Goal: Find specific page/section: Find specific page/section

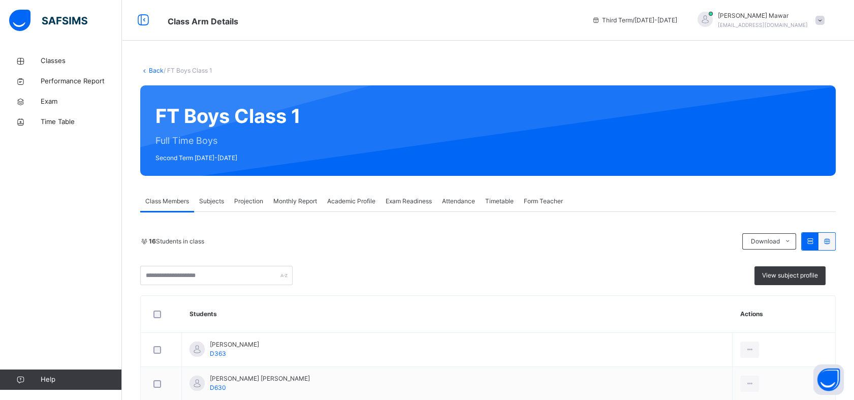
click at [273, 207] on div "Monthly Report" at bounding box center [295, 201] width 54 height 20
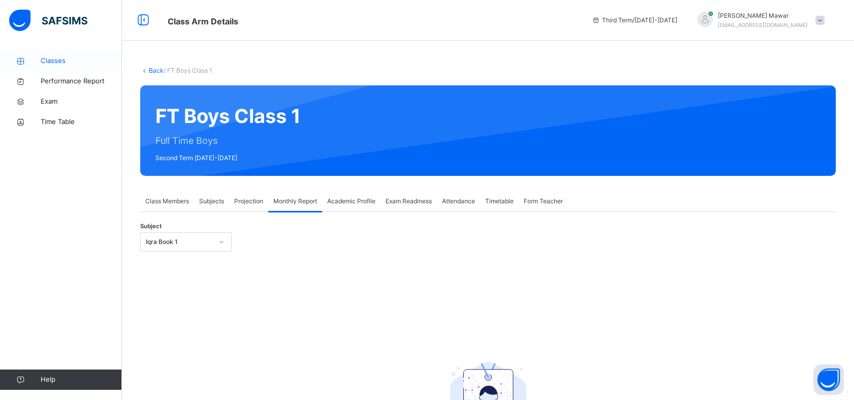
click at [45, 70] on link "Classes" at bounding box center [61, 61] width 122 height 20
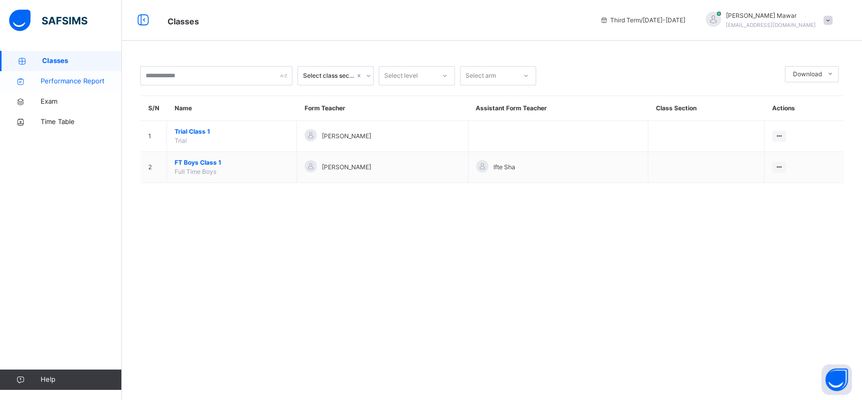
click at [45, 87] on link "Performance Report" at bounding box center [61, 81] width 122 height 20
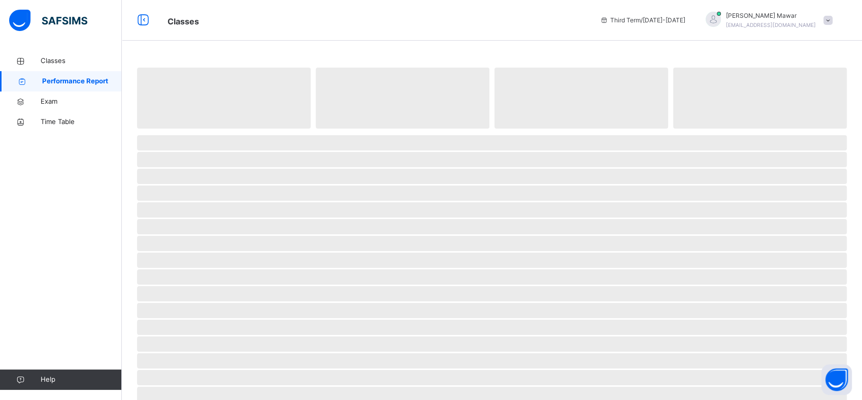
select select "****"
select select "*"
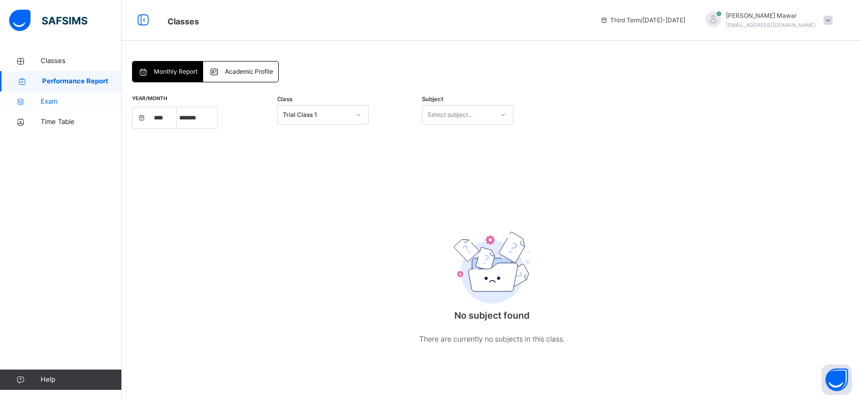
click at [28, 97] on link "Exam" at bounding box center [61, 101] width 122 height 20
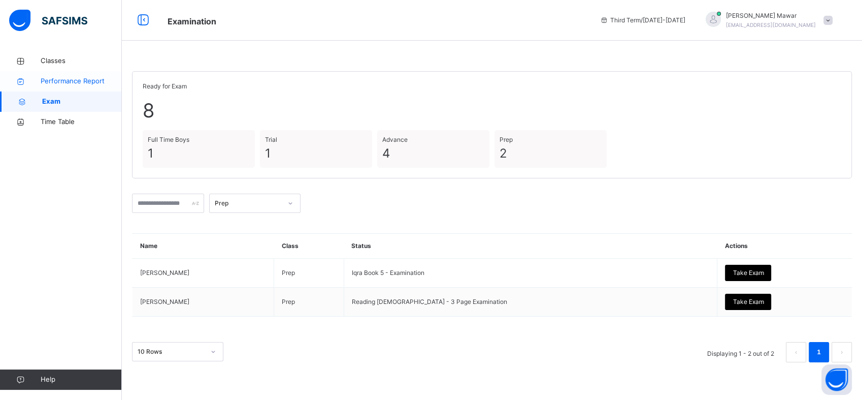
click at [29, 84] on icon at bounding box center [20, 82] width 41 height 8
select select "****"
select select "*"
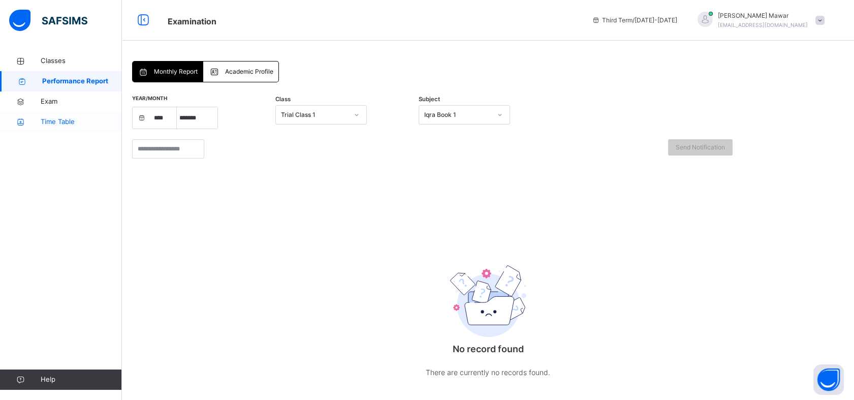
click at [41, 118] on span "Time Table" at bounding box center [81, 122] width 81 height 10
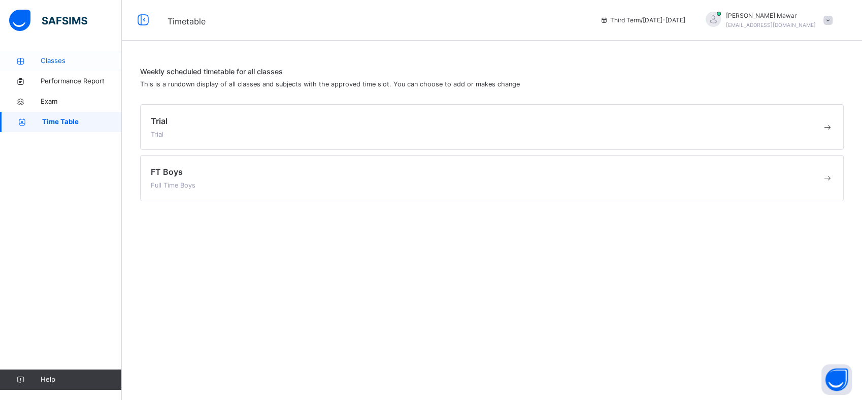
click at [19, 66] on link "Classes" at bounding box center [61, 61] width 122 height 20
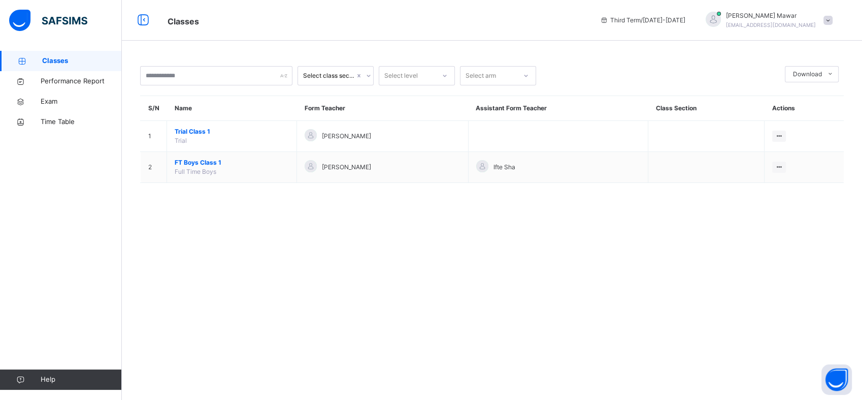
click at [16, 138] on div "Classes Performance Report Exam Time Table Help" at bounding box center [61, 220] width 122 height 359
click at [21, 129] on link "Time Table" at bounding box center [61, 122] width 122 height 20
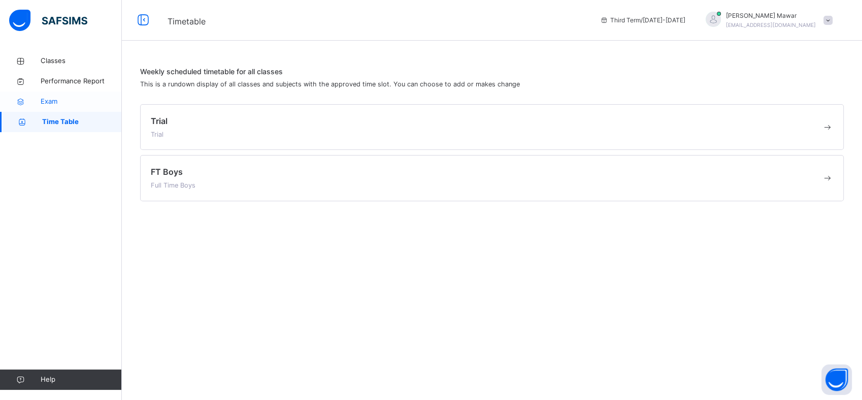
click at [11, 99] on icon at bounding box center [20, 102] width 41 height 8
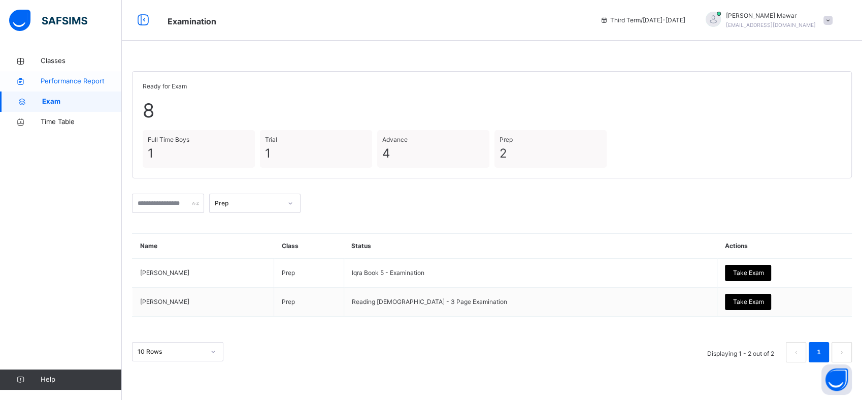
click at [12, 84] on icon at bounding box center [20, 82] width 41 height 8
select select "****"
select select "*"
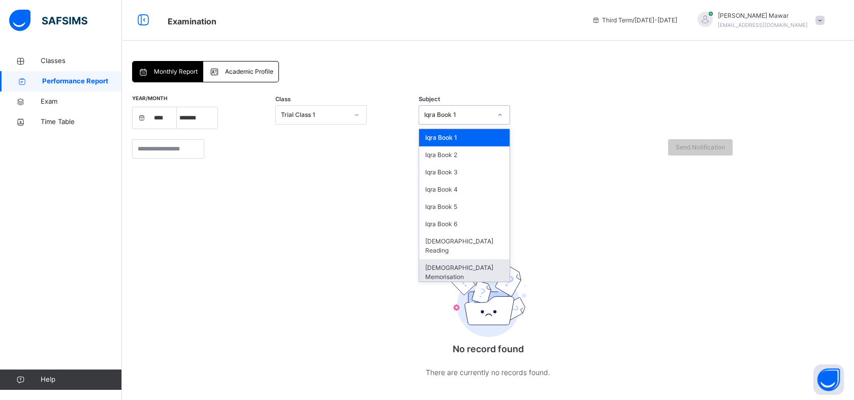
click at [426, 264] on div "[DEMOGRAPHIC_DATA] Memorisation" at bounding box center [464, 272] width 90 height 26
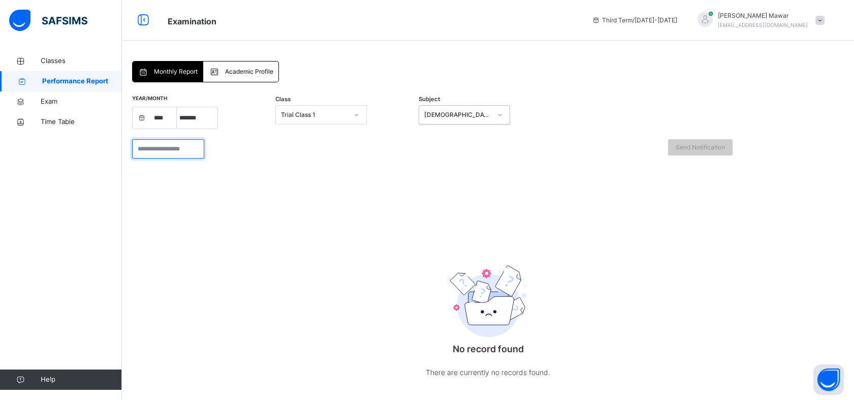
click at [146, 146] on input "search" at bounding box center [168, 148] width 72 height 19
click at [24, 83] on icon at bounding box center [22, 82] width 41 height 8
click at [23, 107] on link "Exam" at bounding box center [61, 101] width 122 height 20
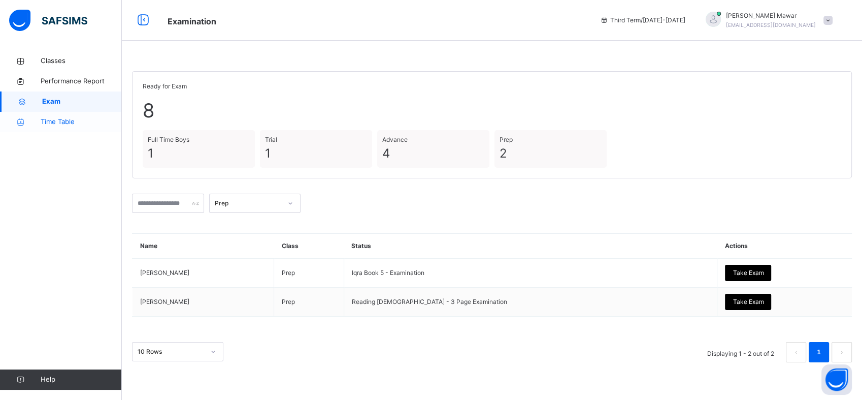
click at [29, 125] on icon at bounding box center [20, 122] width 41 height 8
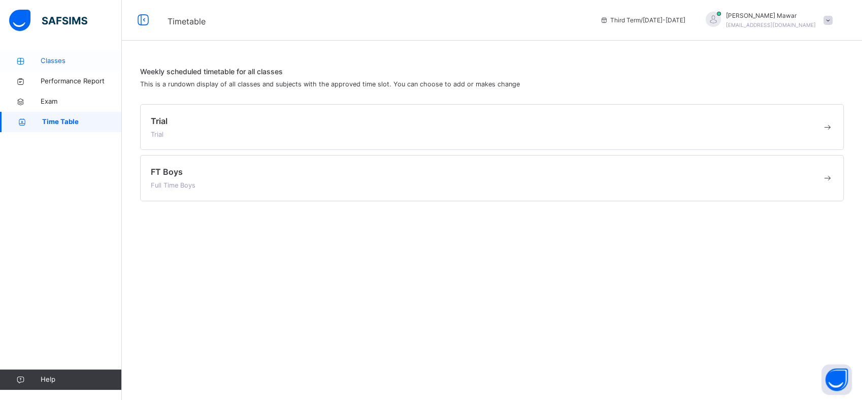
click at [20, 67] on link "Classes" at bounding box center [61, 61] width 122 height 20
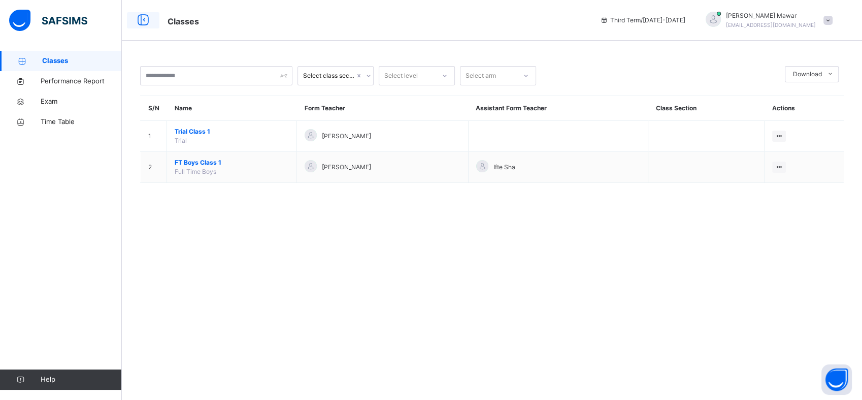
click at [141, 18] on icon at bounding box center [143, 20] width 17 height 18
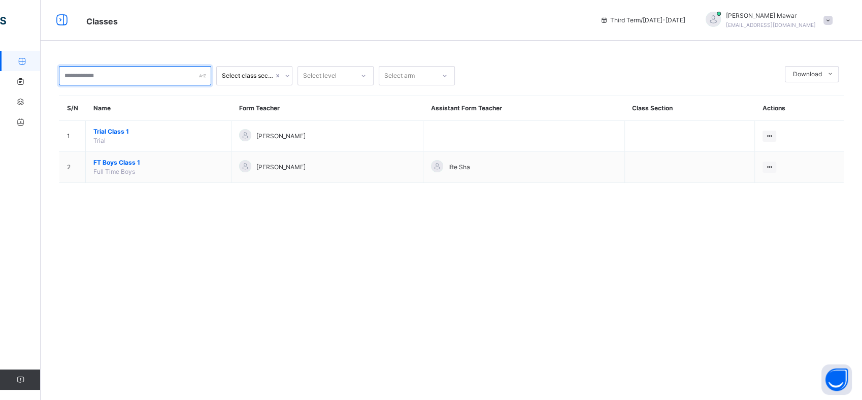
click at [106, 74] on input "text" at bounding box center [135, 75] width 152 height 19
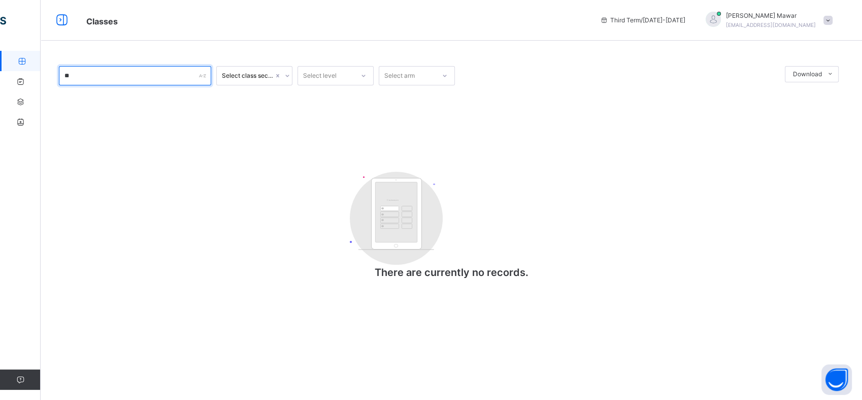
type input "*"
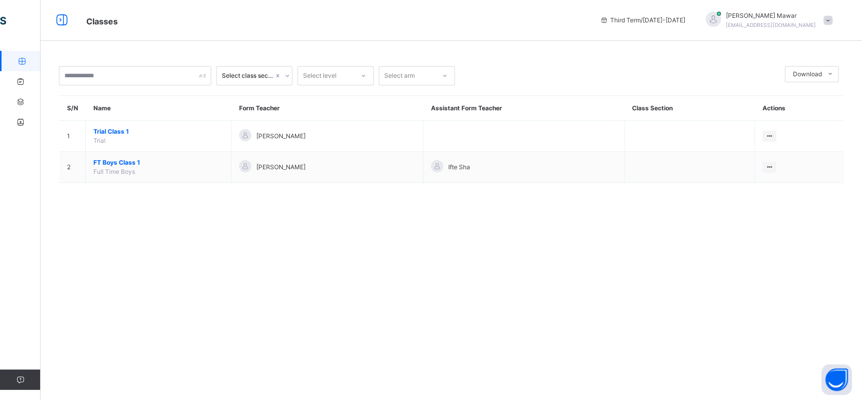
click at [20, 145] on div "Classes Performance Report Exam Time Table Help" at bounding box center [61, 220] width 122 height 359
click at [21, 123] on icon at bounding box center [20, 122] width 41 height 8
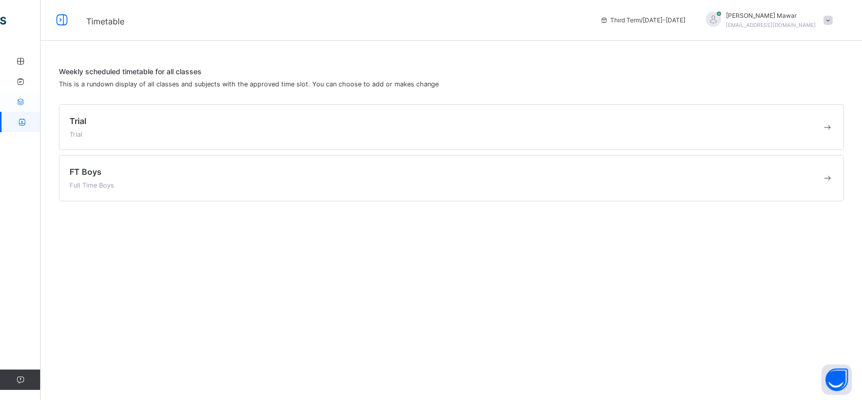
click at [24, 102] on icon at bounding box center [20, 102] width 41 height 8
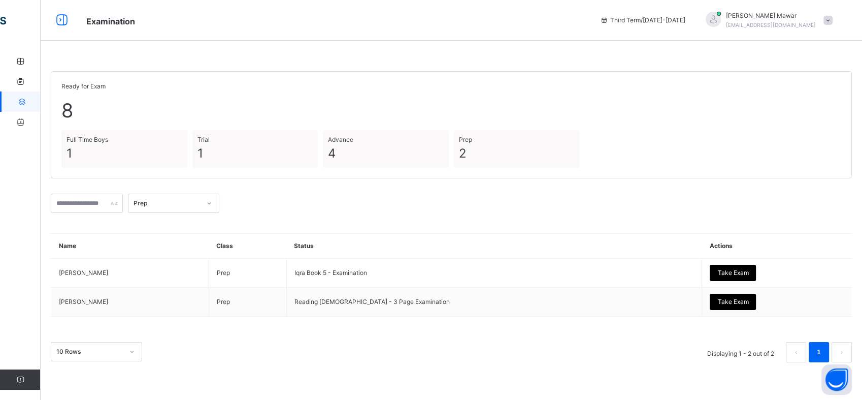
click at [358, 171] on div "Ready for Exam 8 Full Time Boys 1 Trial 1 Advance 4 Prep 2" at bounding box center [451, 124] width 801 height 107
click at [322, 154] on div "Full Time Boys 1 Trial 1 Advance 4 Prep 2" at bounding box center [451, 149] width 780 height 38
click at [329, 155] on span "4" at bounding box center [386, 153] width 116 height 18
click at [326, 156] on div "Advance 4" at bounding box center [386, 149] width 126 height 38
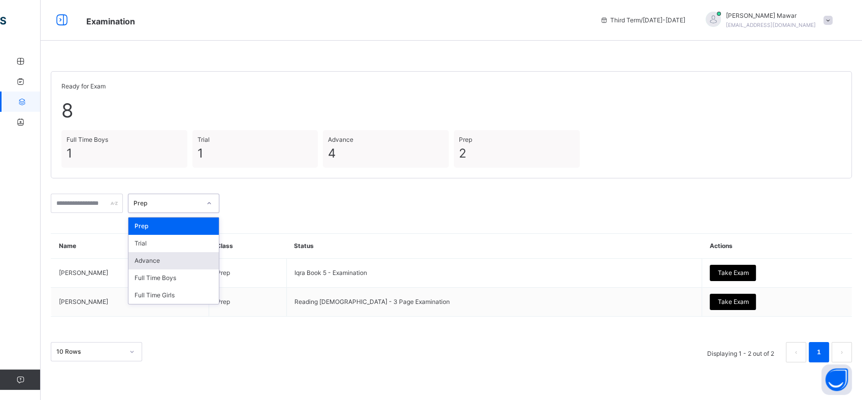
click at [157, 261] on div "Advance" at bounding box center [174, 260] width 90 height 17
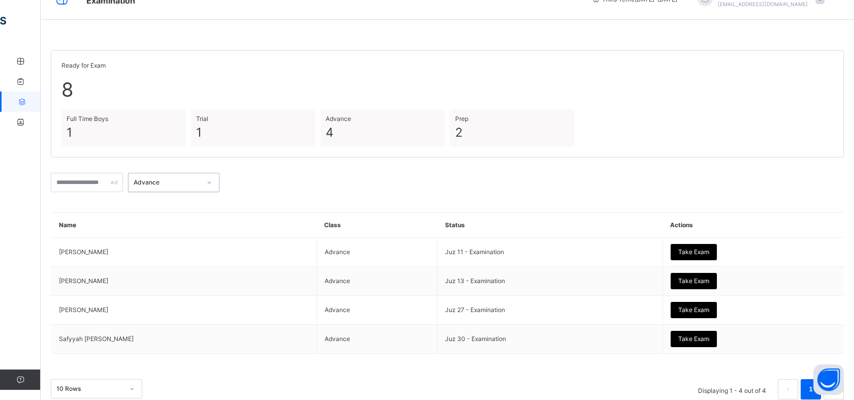
scroll to position [40, 0]
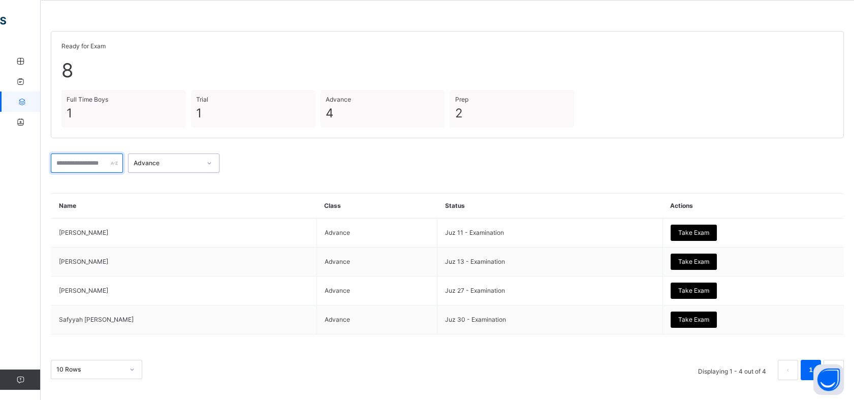
click at [101, 162] on input "text" at bounding box center [87, 162] width 72 height 19
click at [67, 154] on input "text" at bounding box center [87, 162] width 72 height 19
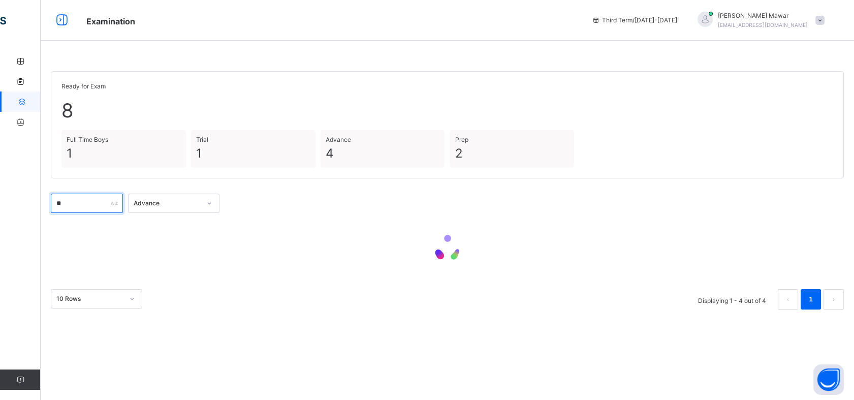
scroll to position [0, 0]
type input "*"
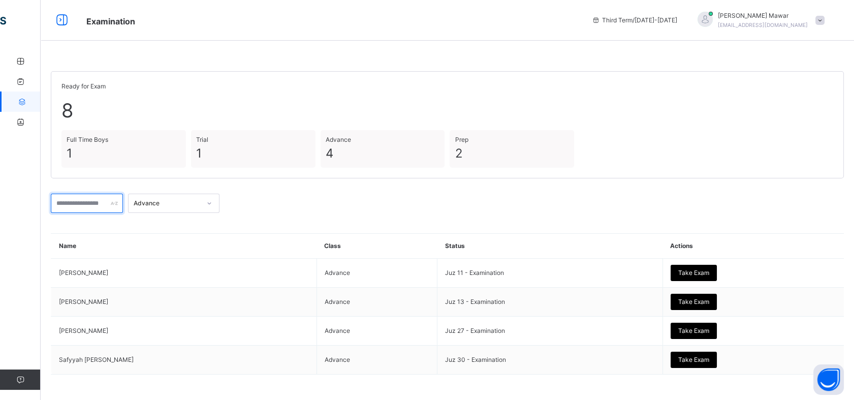
type input "*"
click at [36, 76] on link "Performance Report" at bounding box center [61, 81] width 122 height 20
select select "****"
select select "*"
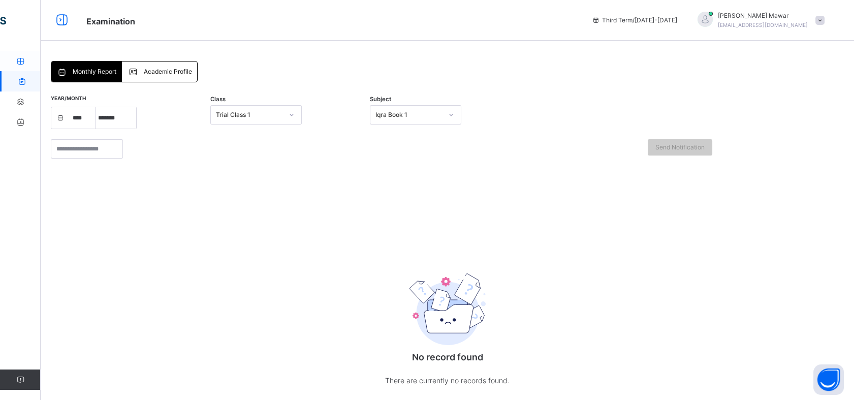
click at [22, 58] on icon at bounding box center [20, 61] width 41 height 8
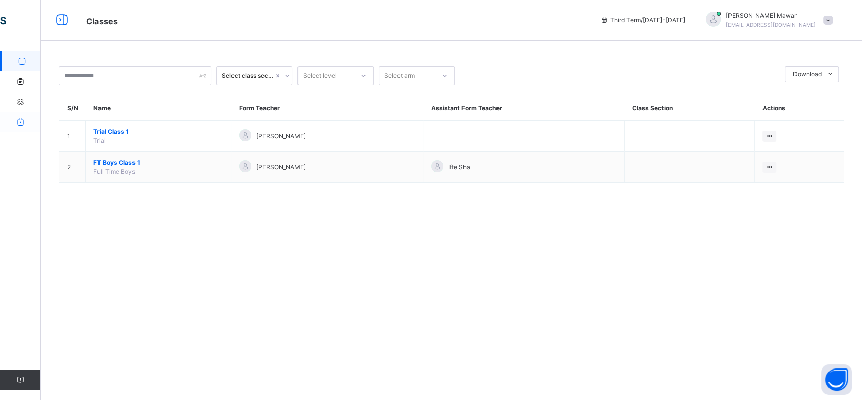
click at [16, 118] on icon at bounding box center [20, 122] width 41 height 8
